Goal: Check status

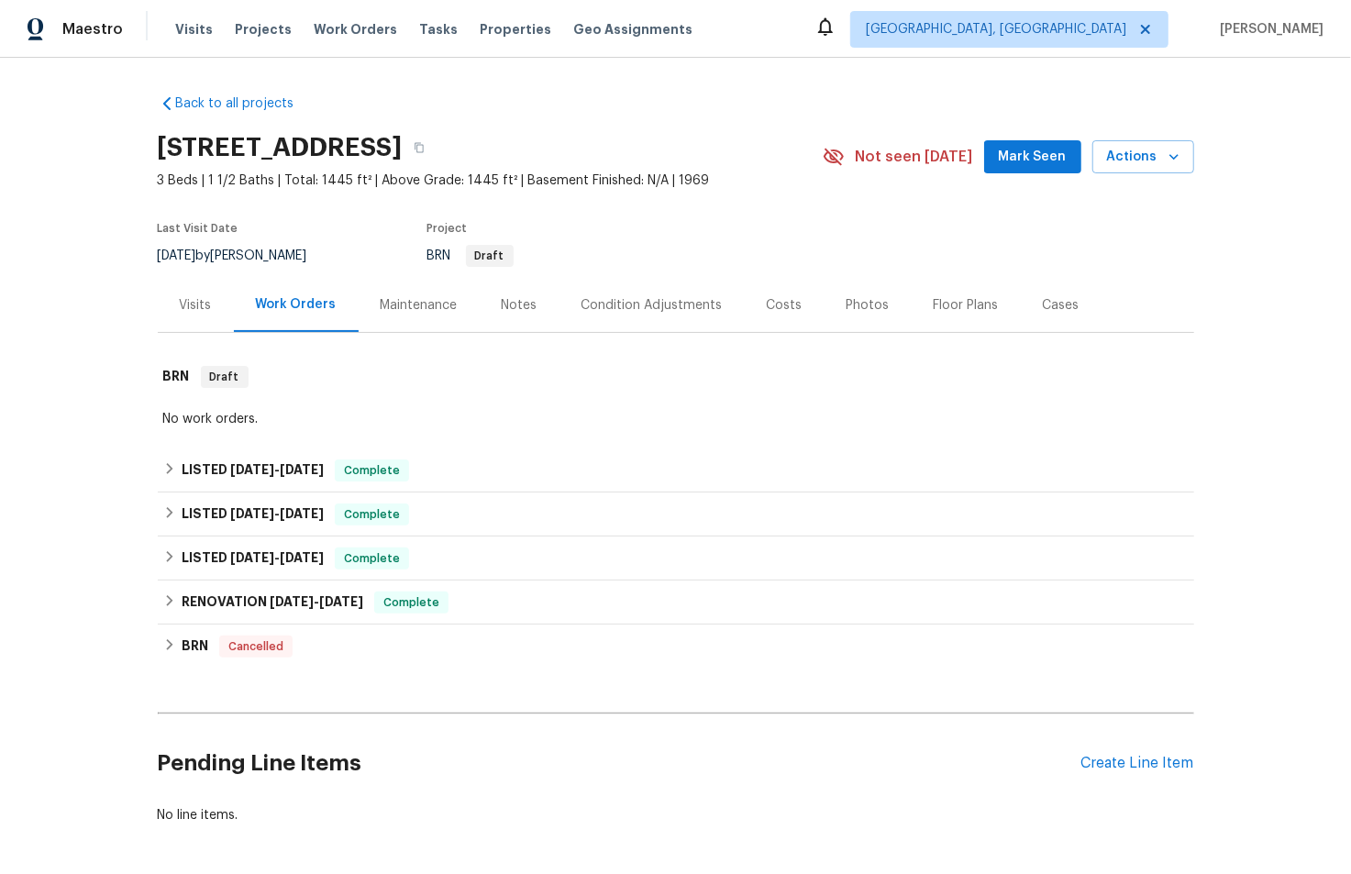
click at [165, 301] on div "Visits" at bounding box center [196, 305] width 76 height 54
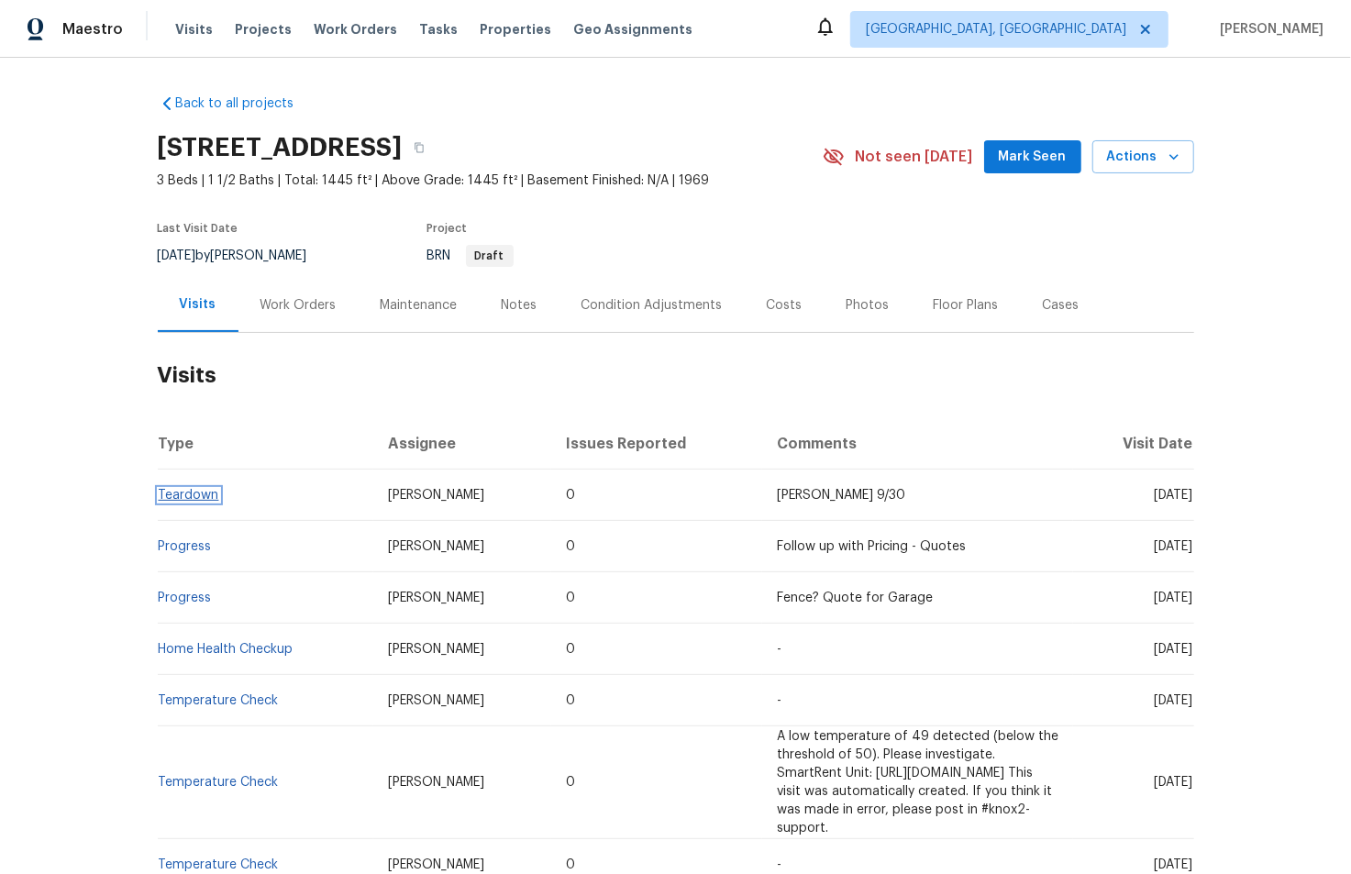
click at [173, 491] on link "Teardown" at bounding box center [189, 495] width 61 height 13
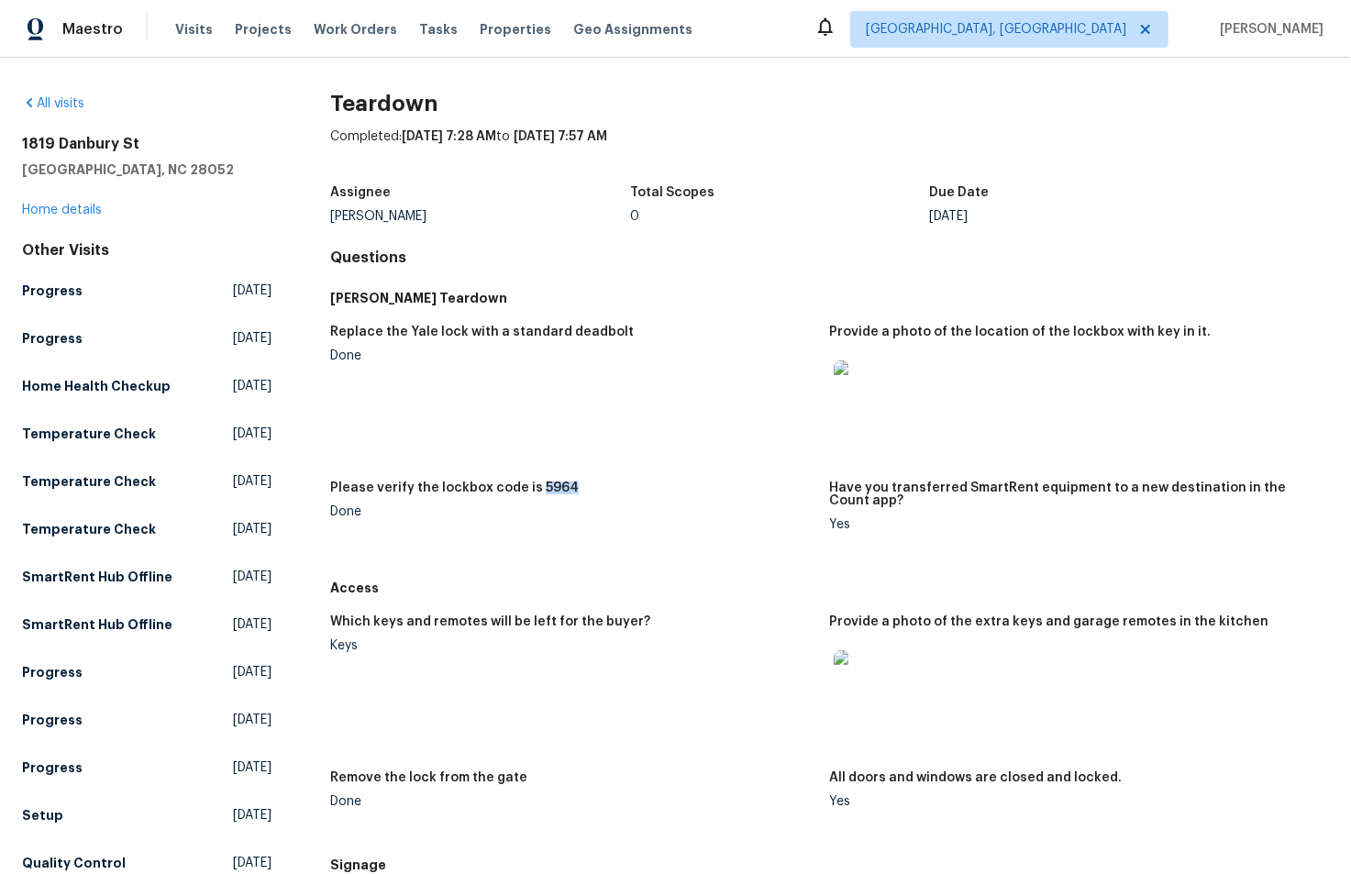
drag, startPoint x: 529, startPoint y: 489, endPoint x: 558, endPoint y: 488, distance: 28.4
click at [558, 488] on h5 "Please verify the lockbox code is 5964" at bounding box center [454, 487] width 248 height 13
click at [609, 502] on div "Please verify the lockbox code is 5964" at bounding box center [572, 493] width 484 height 24
drag, startPoint x: 563, startPoint y: 489, endPoint x: 511, endPoint y: 489, distance: 52.3
click at [511, 489] on div "Please verify the lockbox code is 5964" at bounding box center [572, 493] width 484 height 24
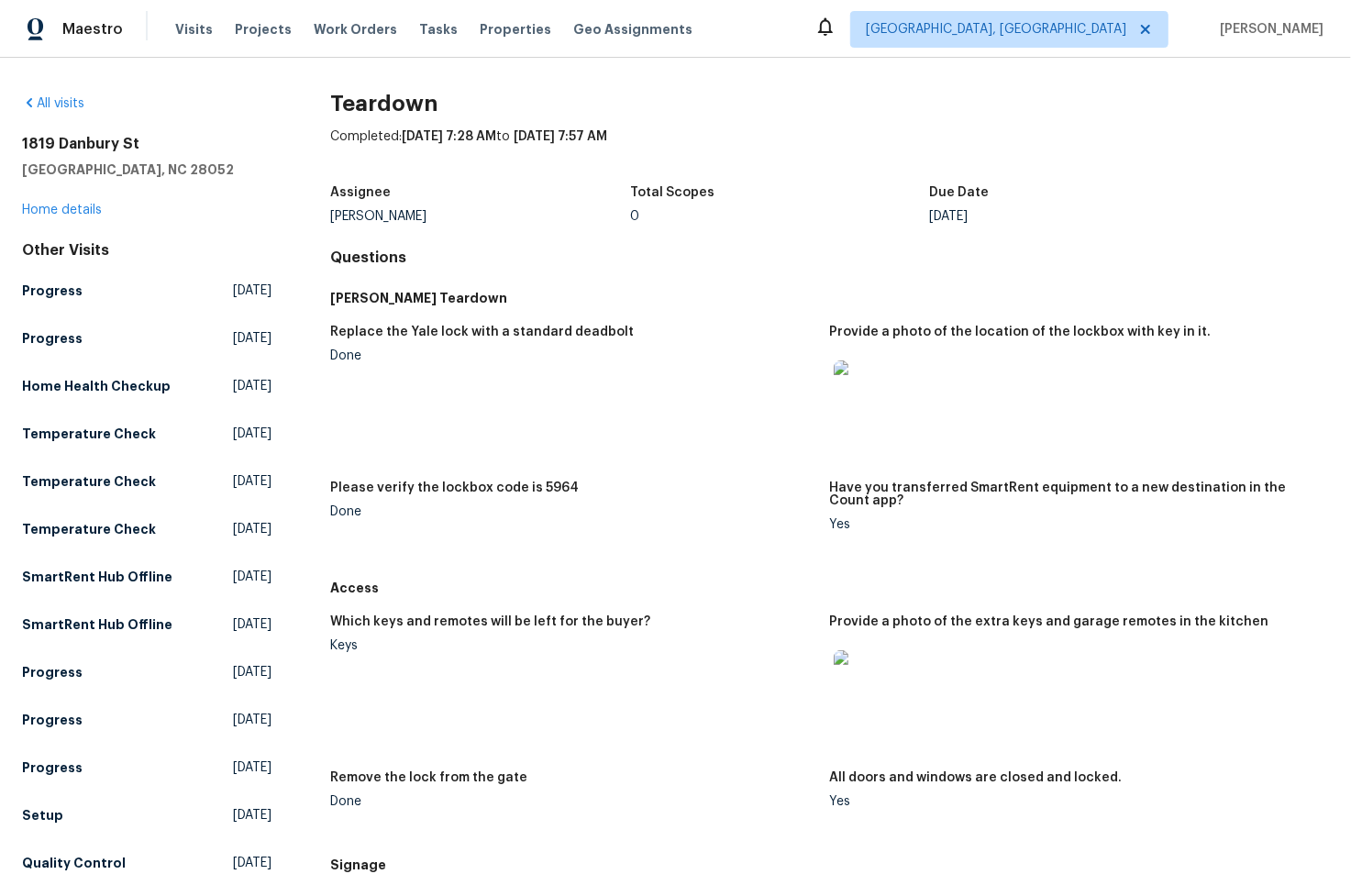
click at [622, 422] on figure "Replace the Yale lock with a standard deadbolt Done" at bounding box center [579, 393] width 499 height 134
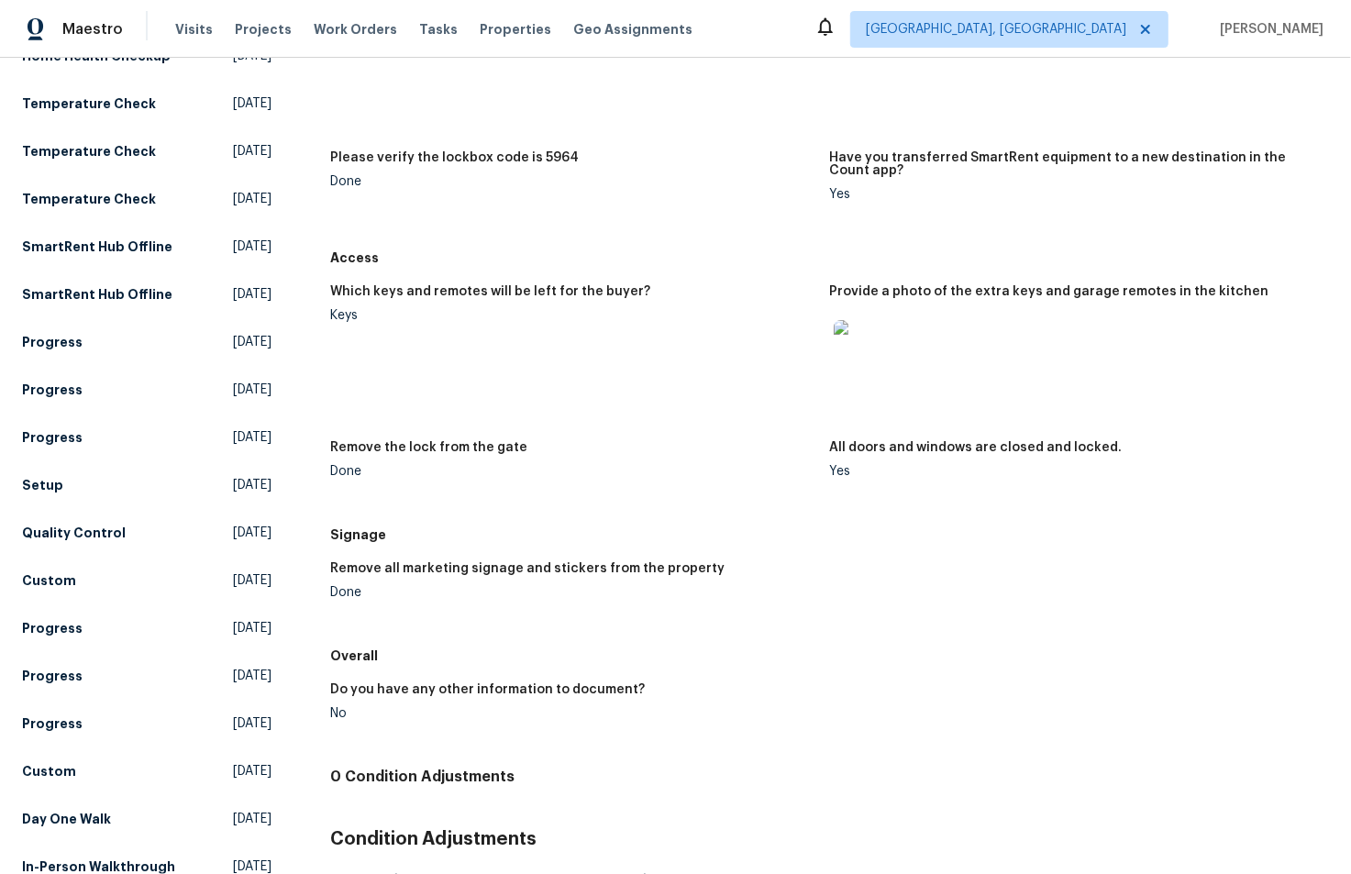
scroll to position [335, 0]
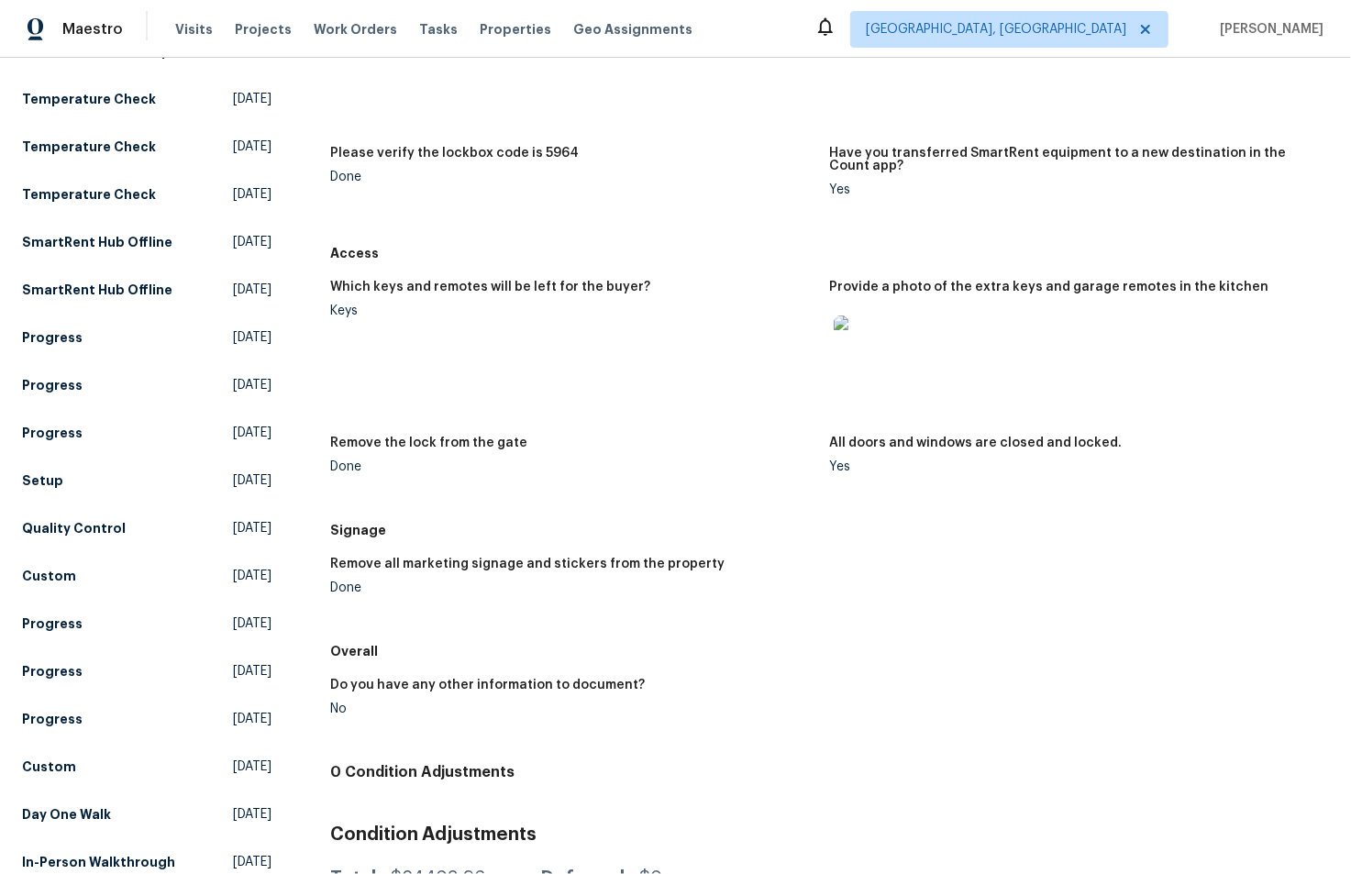
click at [875, 341] on img at bounding box center [863, 344] width 59 height 59
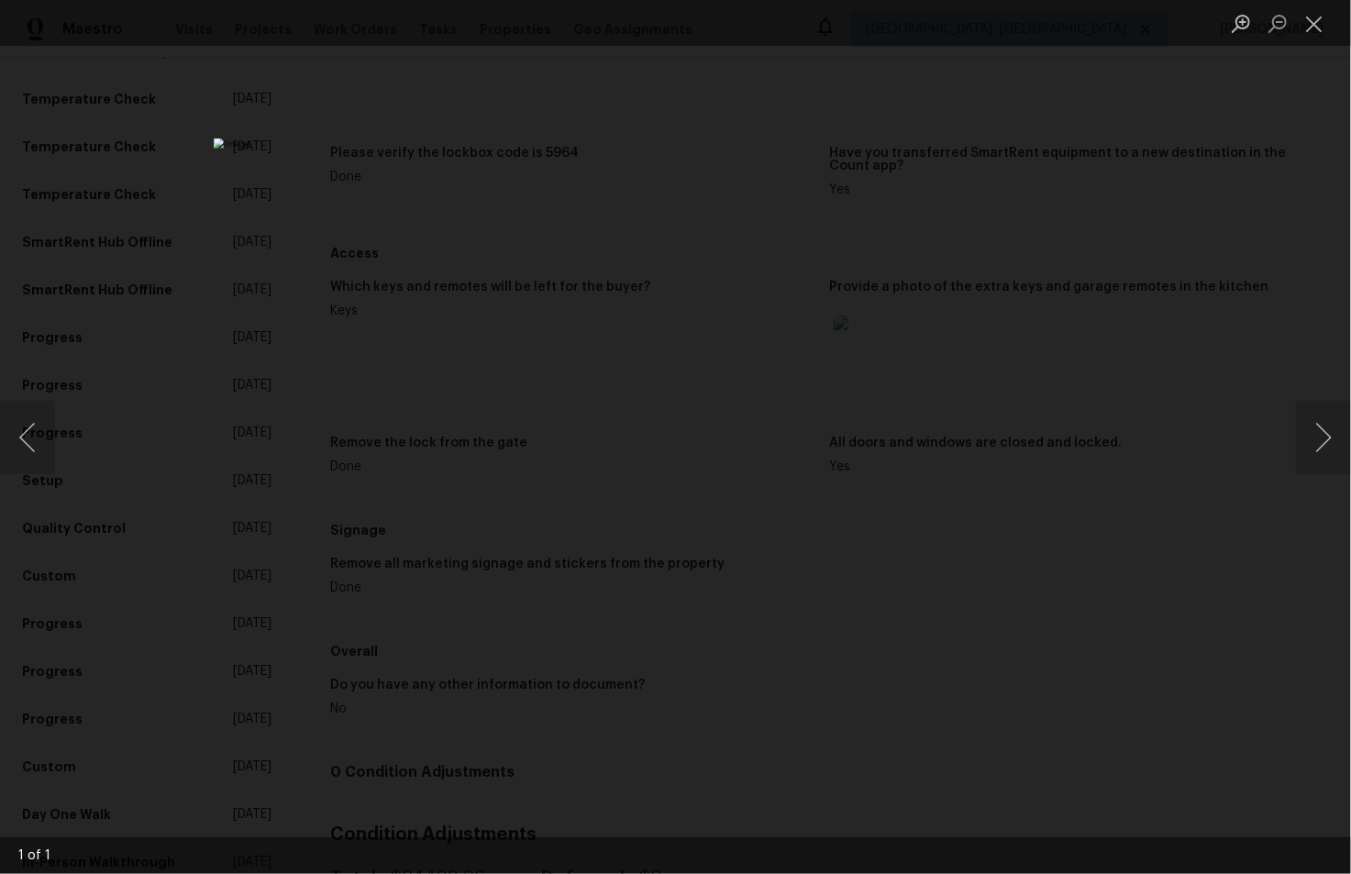
click at [1018, 296] on div "Lightbox" at bounding box center [675, 437] width 1351 height 874
